Goal: Information Seeking & Learning: Learn about a topic

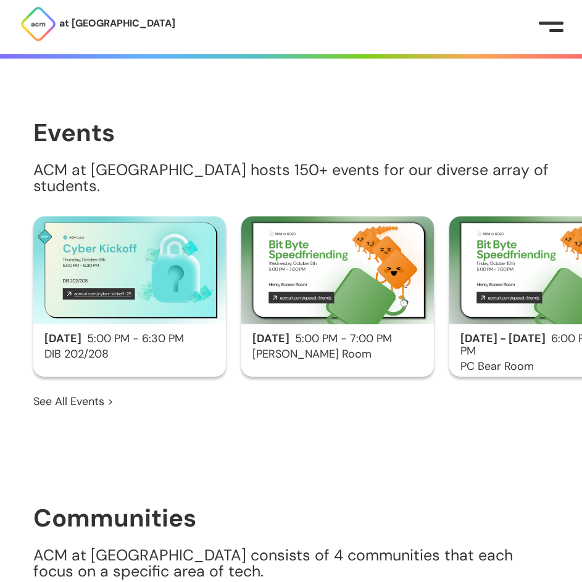
scroll to position [827, 0]
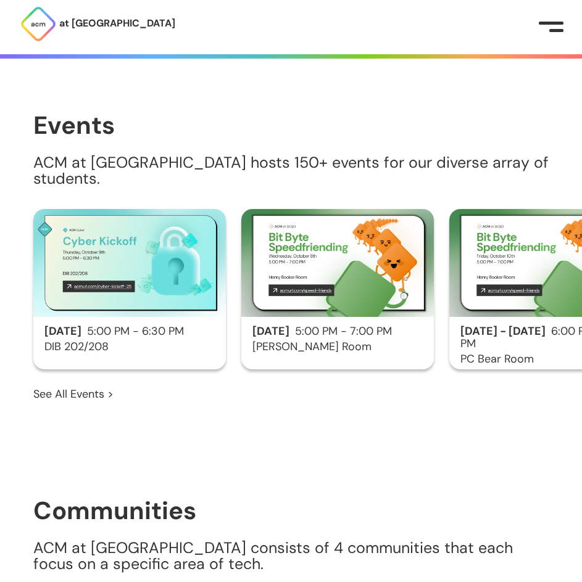
click at [328, 326] on h2 "[DATE] 5:00 PM - 7:00 PM" at bounding box center [337, 332] width 192 height 12
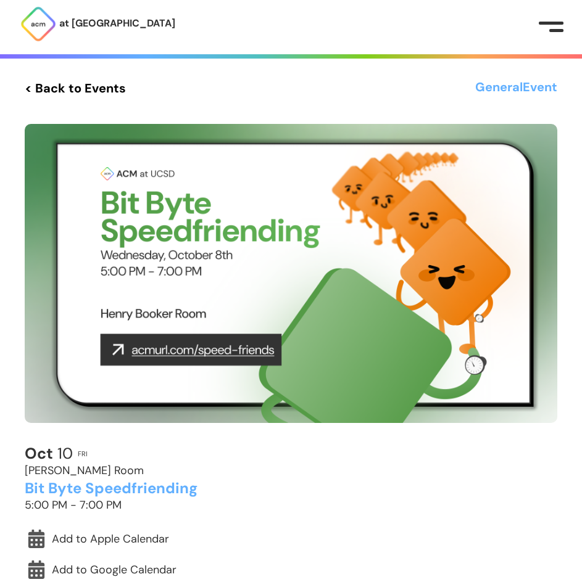
scroll to position [60, 0]
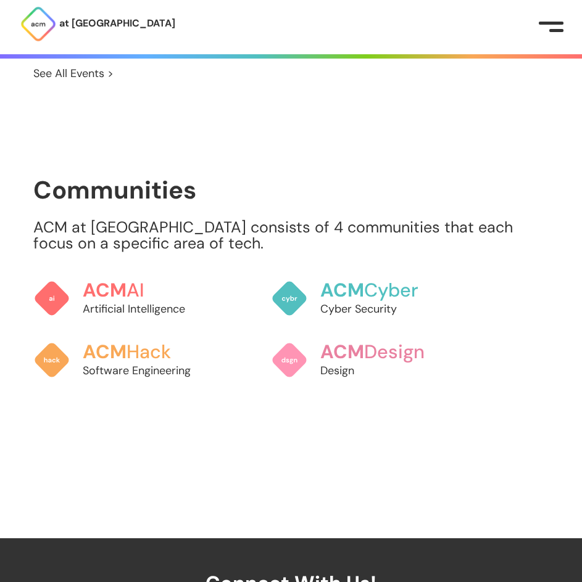
scroll to position [1148, 0]
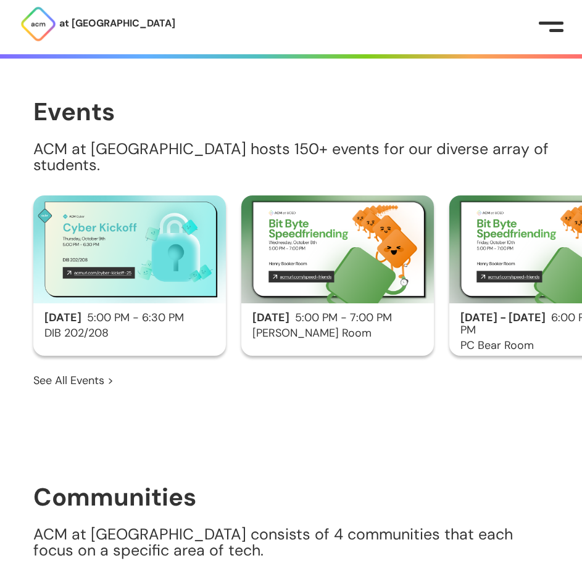
click at [318, 270] on img at bounding box center [337, 250] width 192 height 108
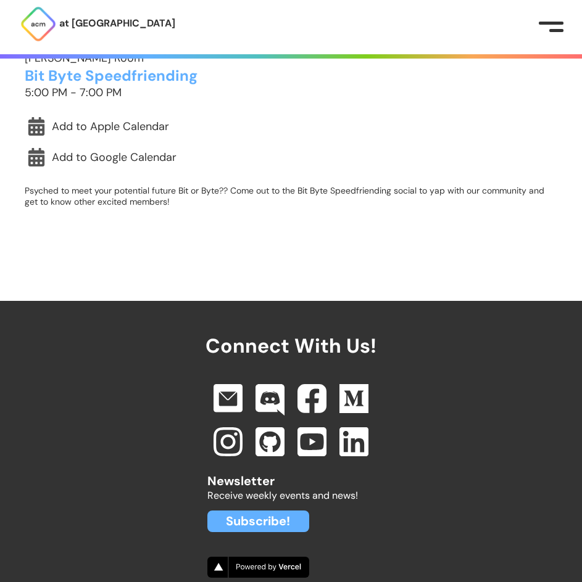
scroll to position [413, 0]
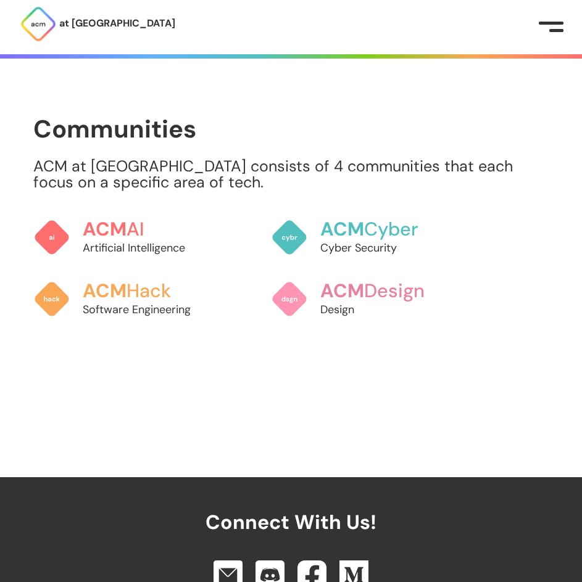
scroll to position [1209, 0]
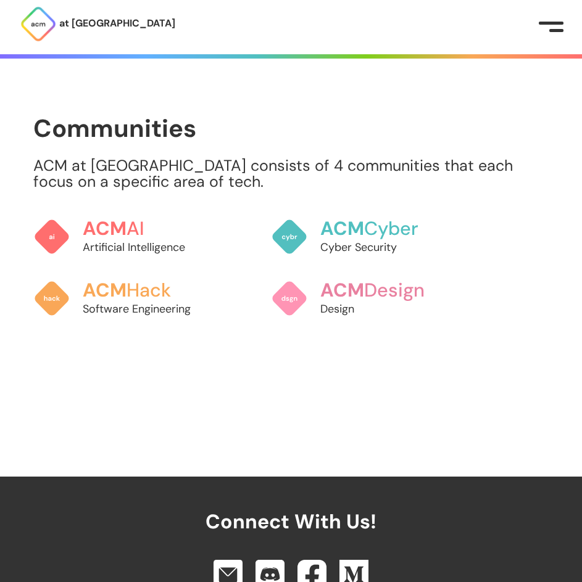
click at [12, 170] on section "Communities ACM at [GEOGRAPHIC_DATA] consists of 4 communities that each focus …" at bounding box center [291, 221] width 582 height 281
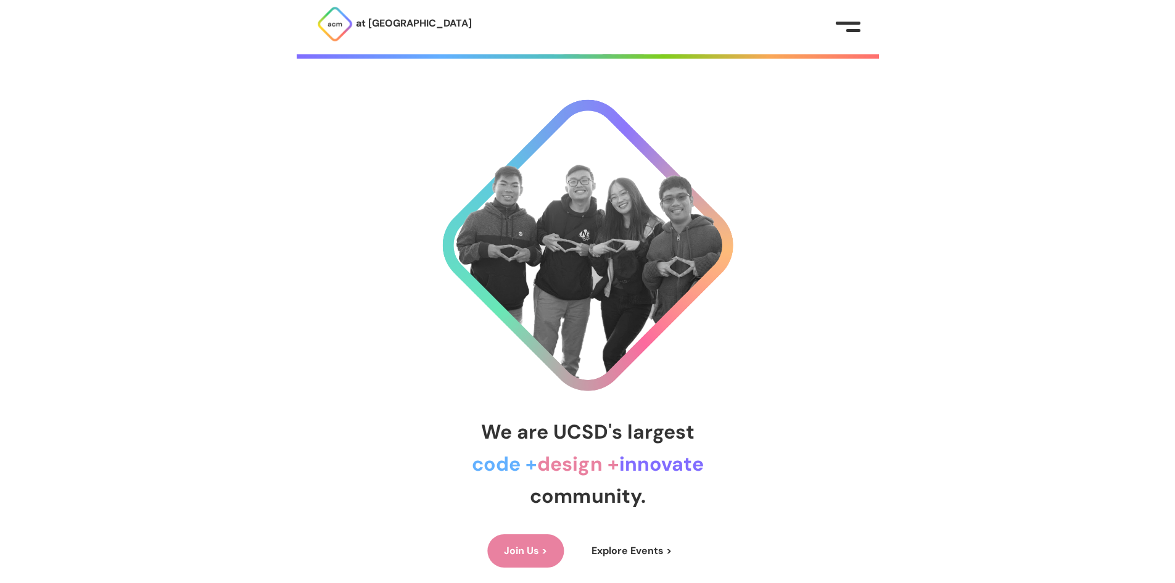
scroll to position [1209, 0]
